Goal: Find specific page/section: Find specific page/section

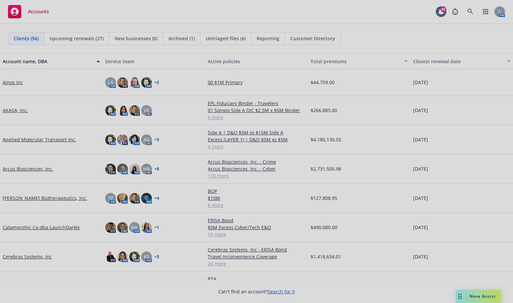
click at [491, 293] on div at bounding box center [256, 151] width 513 height 303
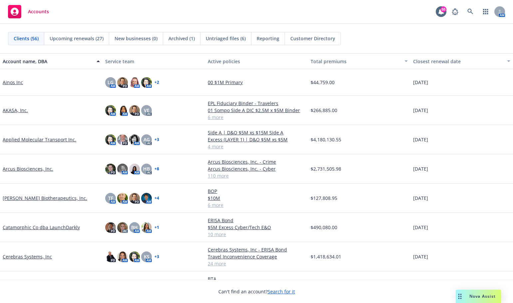
click at [473, 295] on span "Nova Assist" at bounding box center [483, 297] width 26 height 6
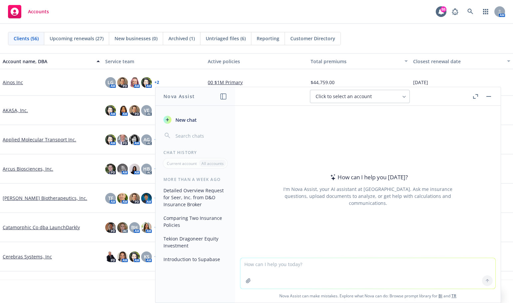
click at [178, 98] on h1 "Nova Assist" at bounding box center [179, 96] width 31 height 7
click at [11, 82] on link "Ainos Inc" at bounding box center [13, 82] width 20 height 7
click at [51, 139] on link "Applied Molecular Transport Inc." at bounding box center [40, 139] width 74 height 7
